Goal: Information Seeking & Learning: Learn about a topic

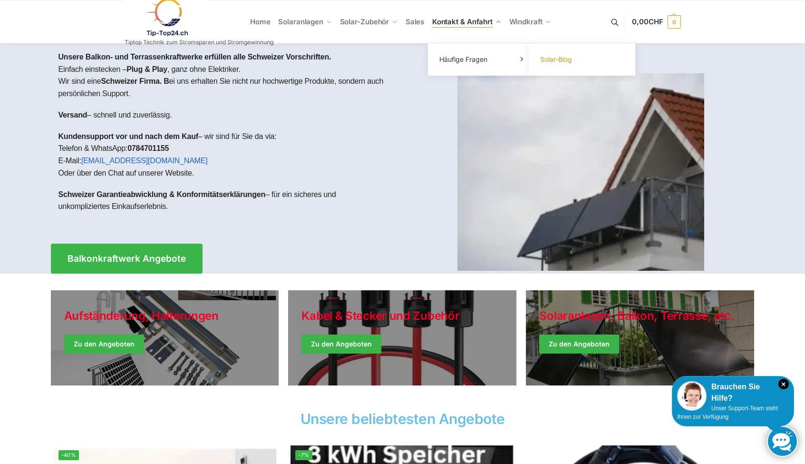
click at [553, 60] on span "Solar-Blog" at bounding box center [556, 59] width 32 height 8
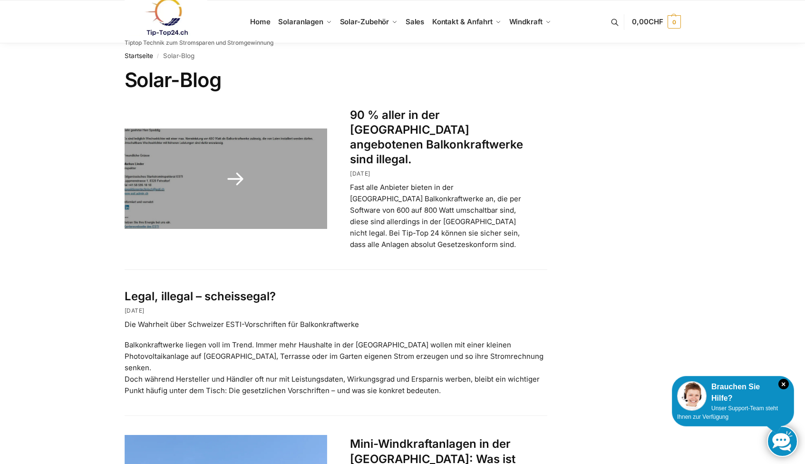
click at [378, 128] on link "90 % aller in der Schweiz angebotenen Balkonkraftwerke sind illegal." at bounding box center [436, 137] width 173 height 59
click at [233, 170] on link at bounding box center [226, 178] width 203 height 100
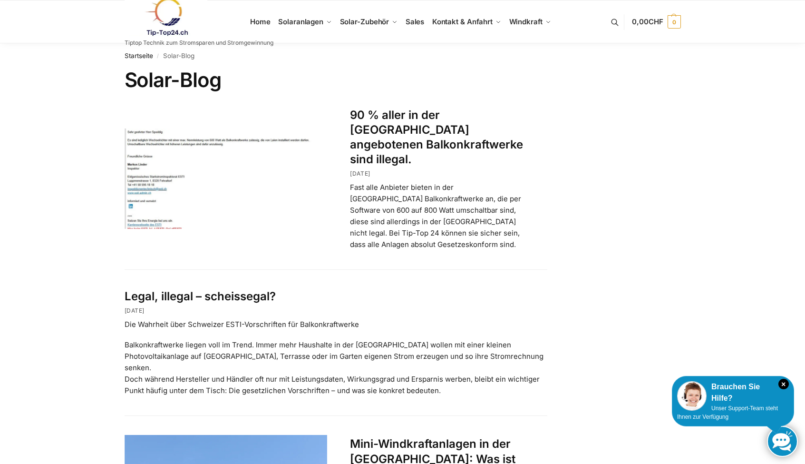
click at [233, 170] on link at bounding box center [226, 178] width 203 height 100
click at [184, 289] on link "Legal, illegal – scheissegal?" at bounding box center [200, 296] width 151 height 14
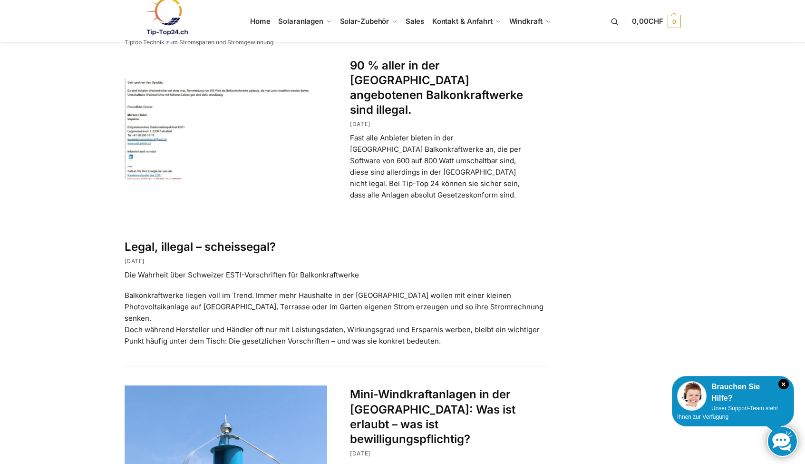
scroll to position [119, 0]
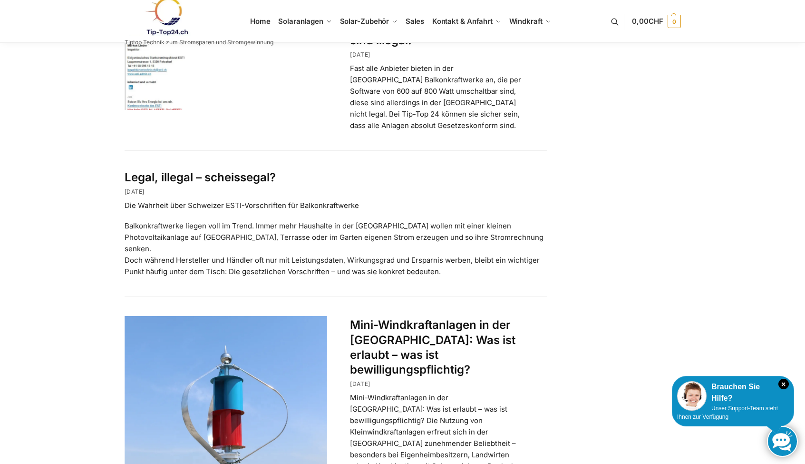
click at [203, 170] on link "Legal, illegal – scheissegal?" at bounding box center [200, 177] width 151 height 14
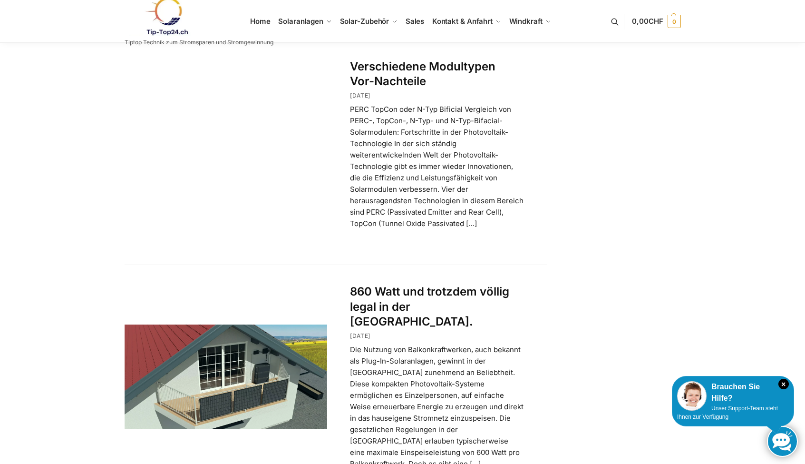
scroll to position [1473, 0]
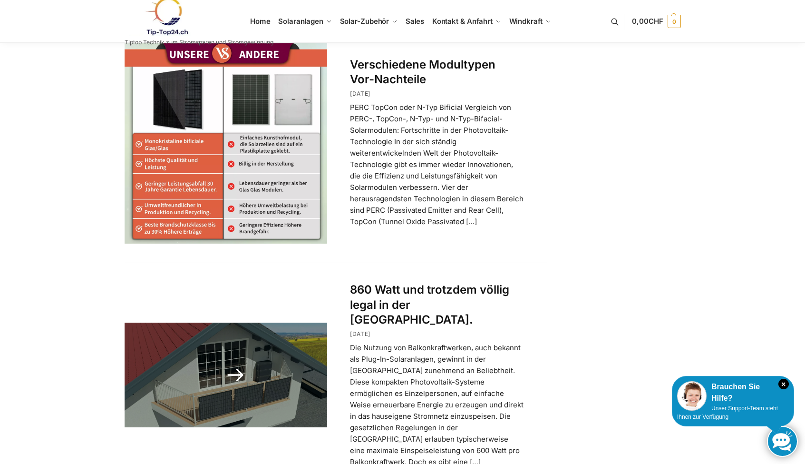
click at [402, 283] on link "860 Watt und trotzdem völlig legal in der [GEOGRAPHIC_DATA]." at bounding box center [429, 304] width 159 height 43
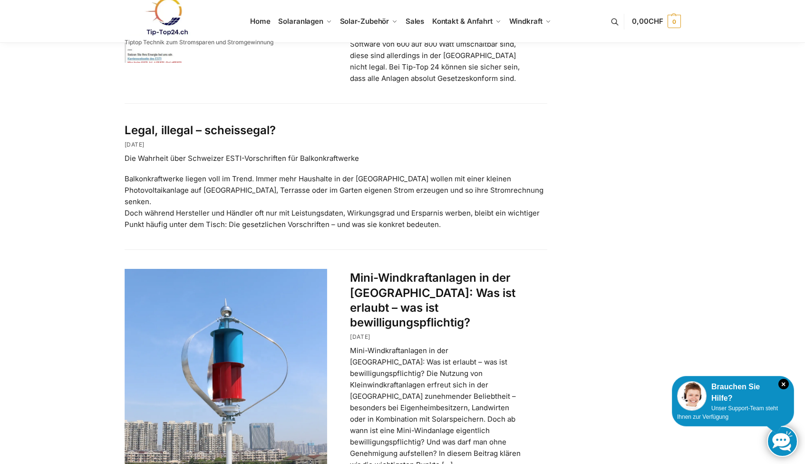
scroll to position [127, 0]
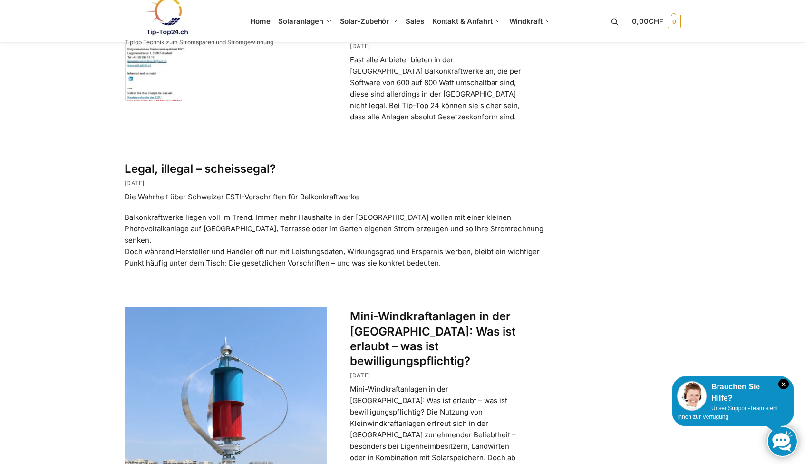
click at [150, 162] on link "Legal, illegal – scheissegal?" at bounding box center [200, 169] width 151 height 14
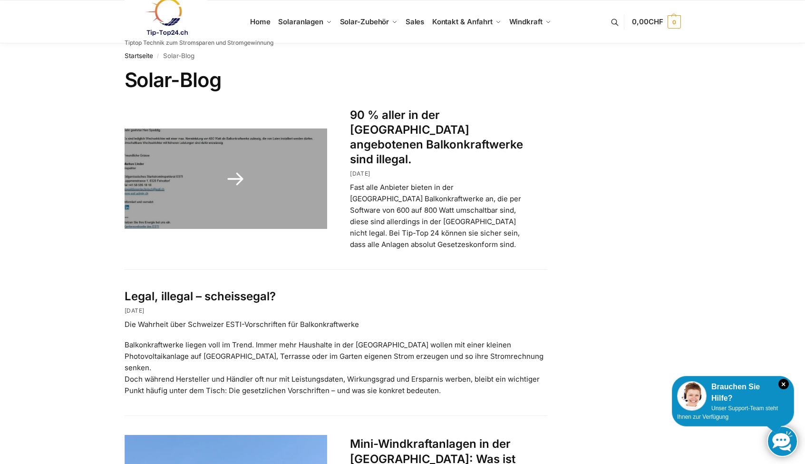
click at [186, 168] on link at bounding box center [226, 178] width 203 height 100
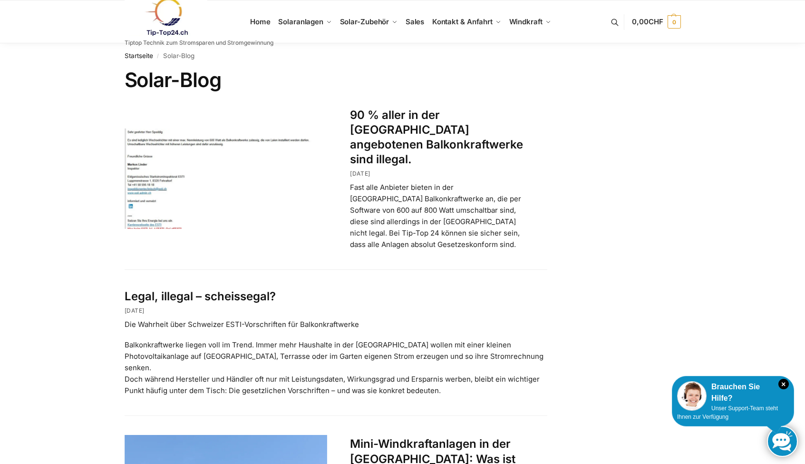
click at [186, 168] on link at bounding box center [226, 178] width 203 height 100
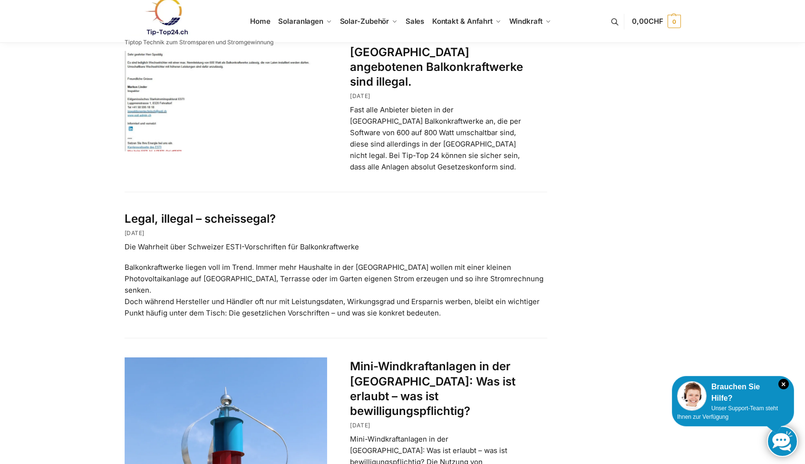
scroll to position [27, 0]
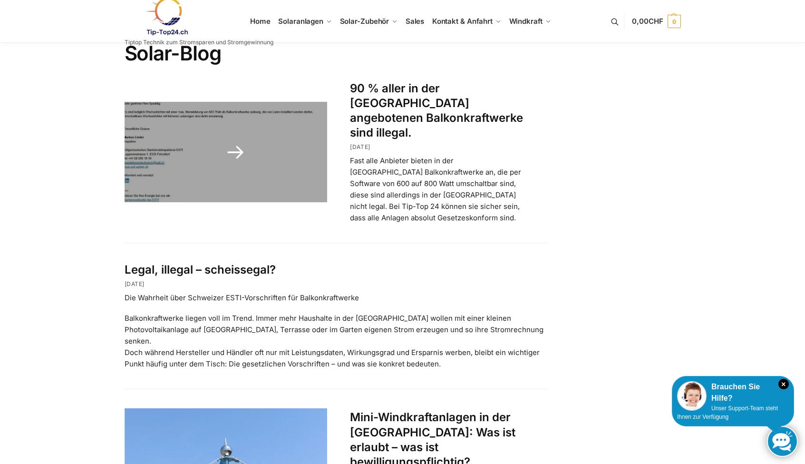
click at [235, 141] on link at bounding box center [226, 152] width 203 height 100
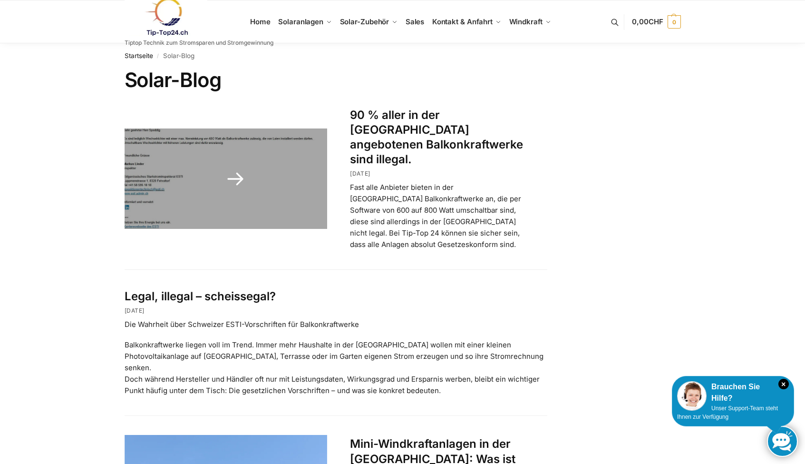
click at [234, 146] on link at bounding box center [226, 178] width 203 height 100
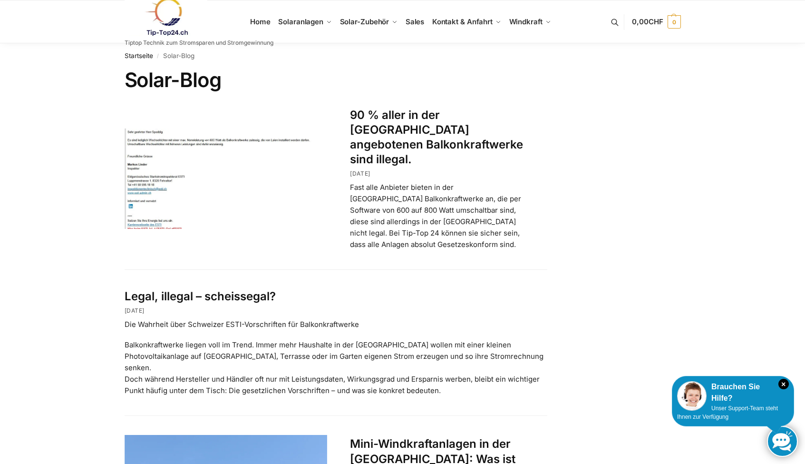
drag, startPoint x: 234, startPoint y: 146, endPoint x: 592, endPoint y: 100, distance: 361.1
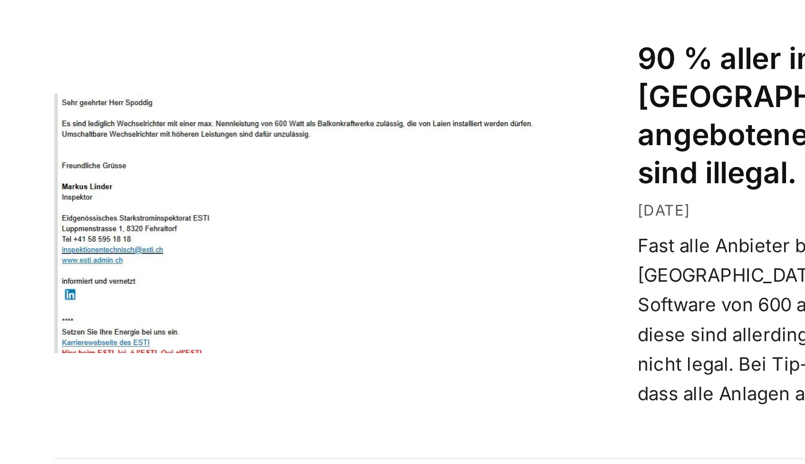
drag, startPoint x: 202, startPoint y: 151, endPoint x: 201, endPoint y: 92, distance: 58.5
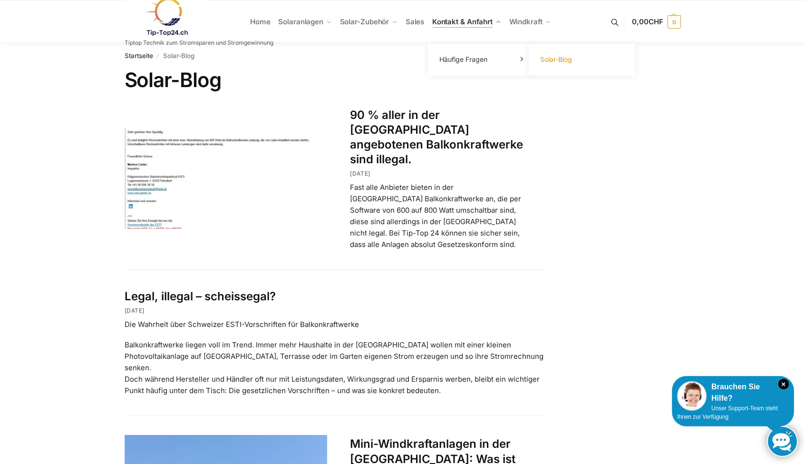
click at [547, 60] on span "Solar-Blog" at bounding box center [556, 59] width 32 height 8
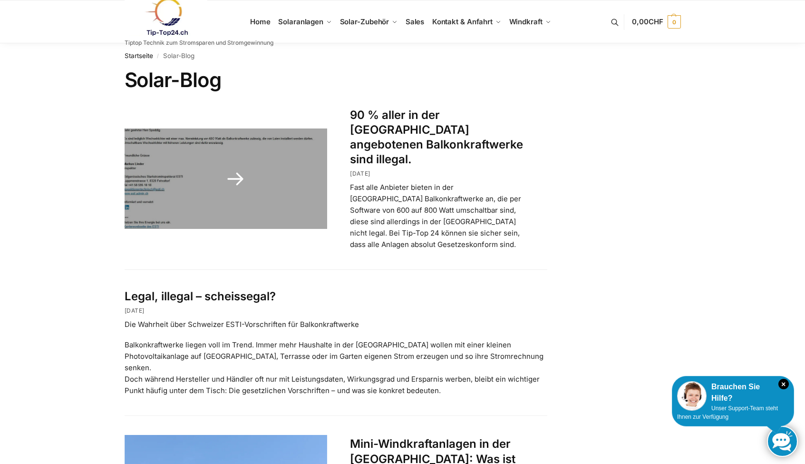
click at [385, 124] on link "90 % aller in der [GEOGRAPHIC_DATA] angebotenen Balkonkraftwerke sind illegal." at bounding box center [436, 137] width 173 height 59
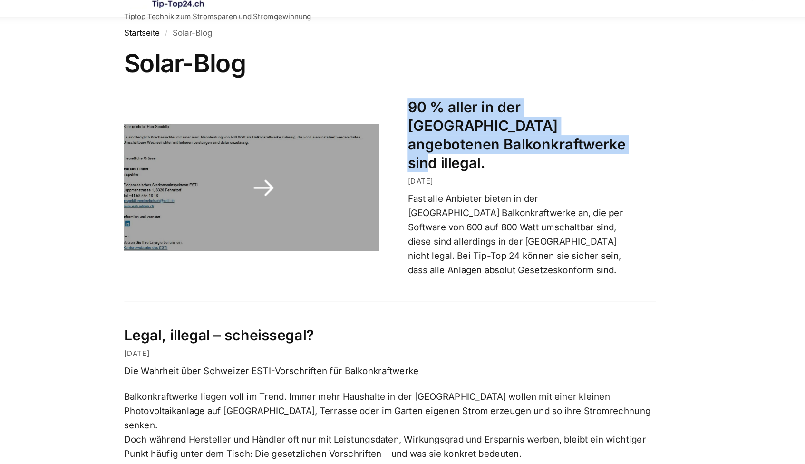
click at [164, 246] on article "90 % aller in der [GEOGRAPHIC_DATA] angebotenen Balkonkraftwerke sind illegal. …" at bounding box center [336, 188] width 423 height 162
